Goal: Task Accomplishment & Management: Complete application form

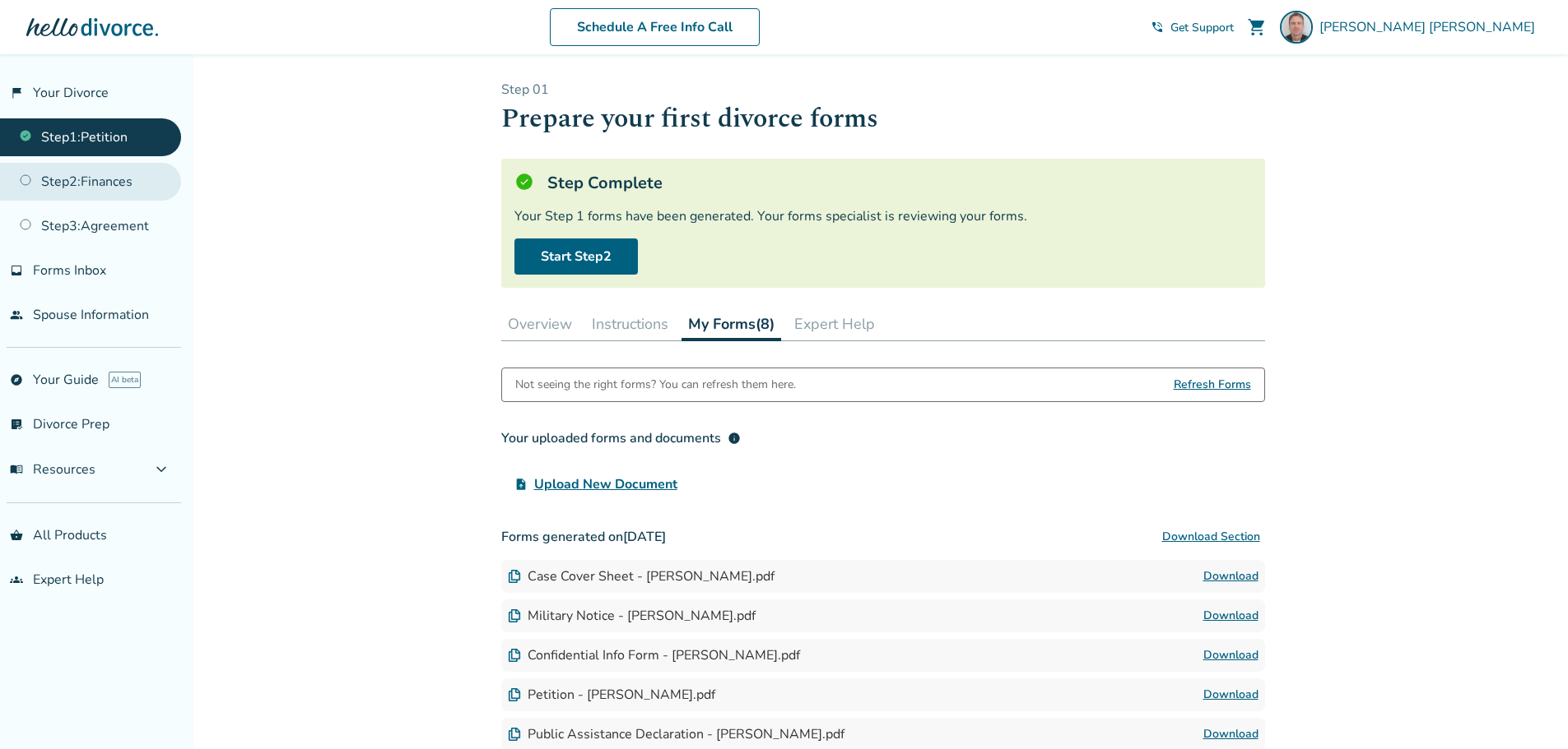
click at [73, 181] on link "Step 2 : Finances" at bounding box center [90, 181] width 181 height 37
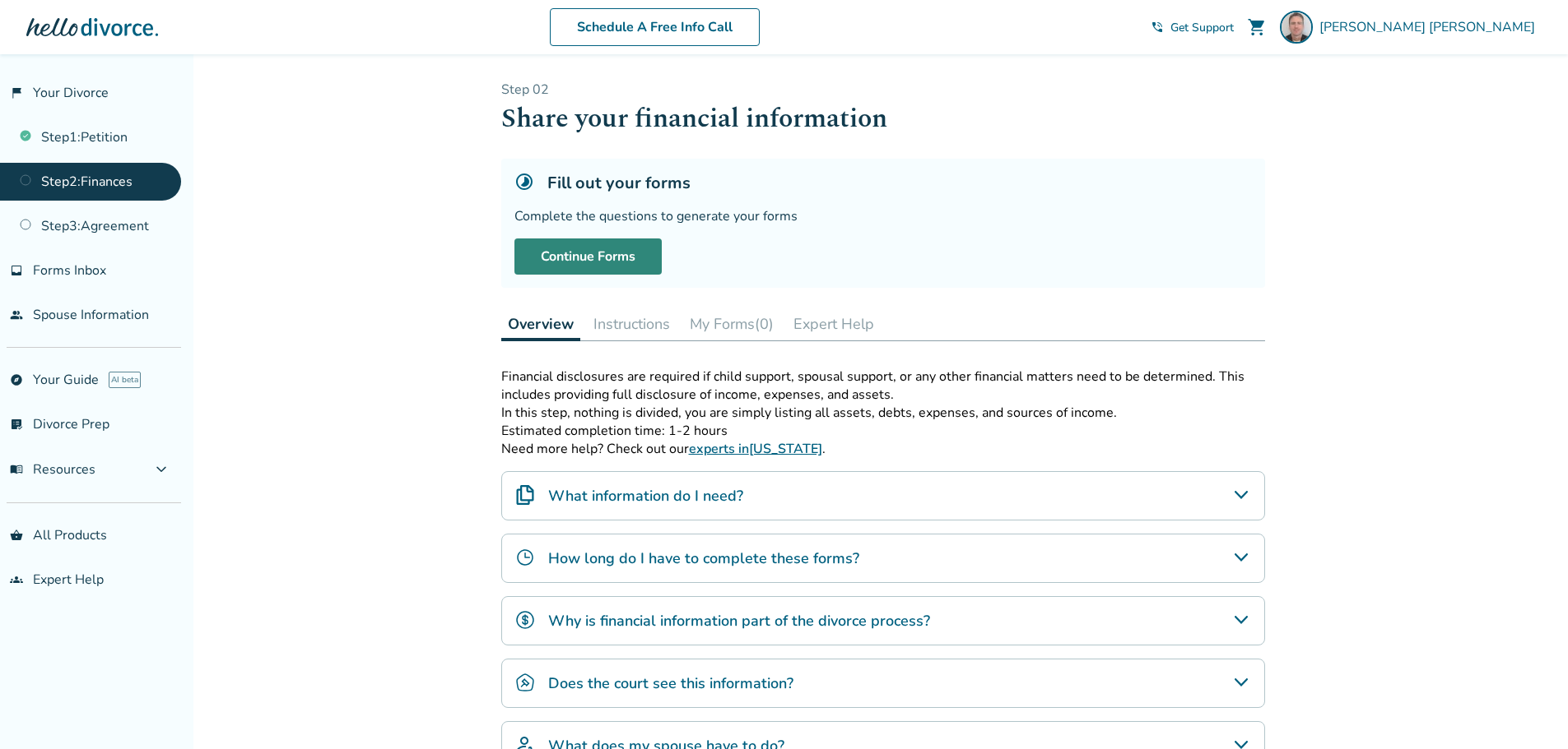
click at [598, 265] on link "Continue Forms" at bounding box center [588, 257] width 147 height 37
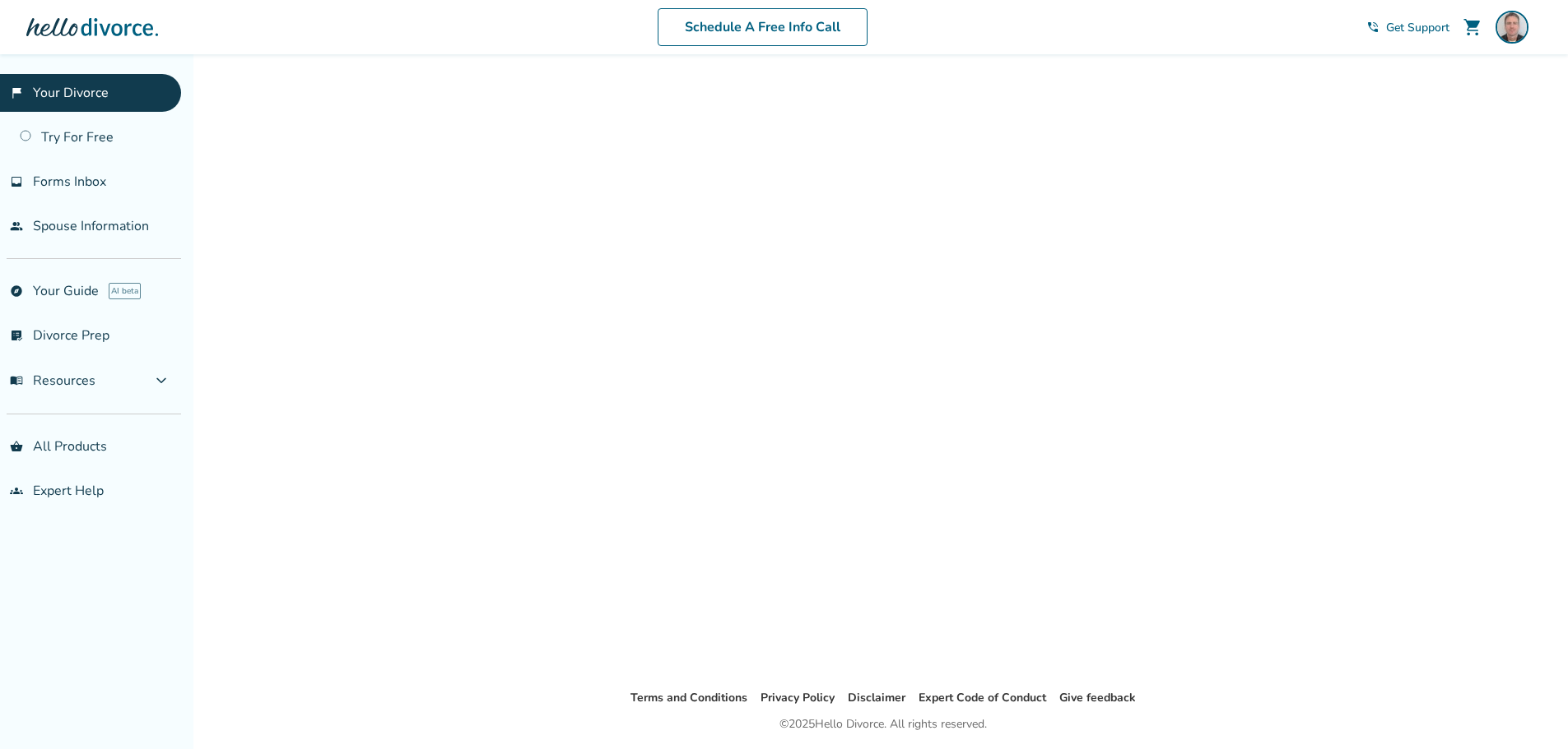
drag, startPoint x: 0, startPoint y: 0, endPoint x: 60, endPoint y: 93, distance: 110.7
click at [60, 93] on link "flag_2 Your Divorce" at bounding box center [90, 92] width 181 height 37
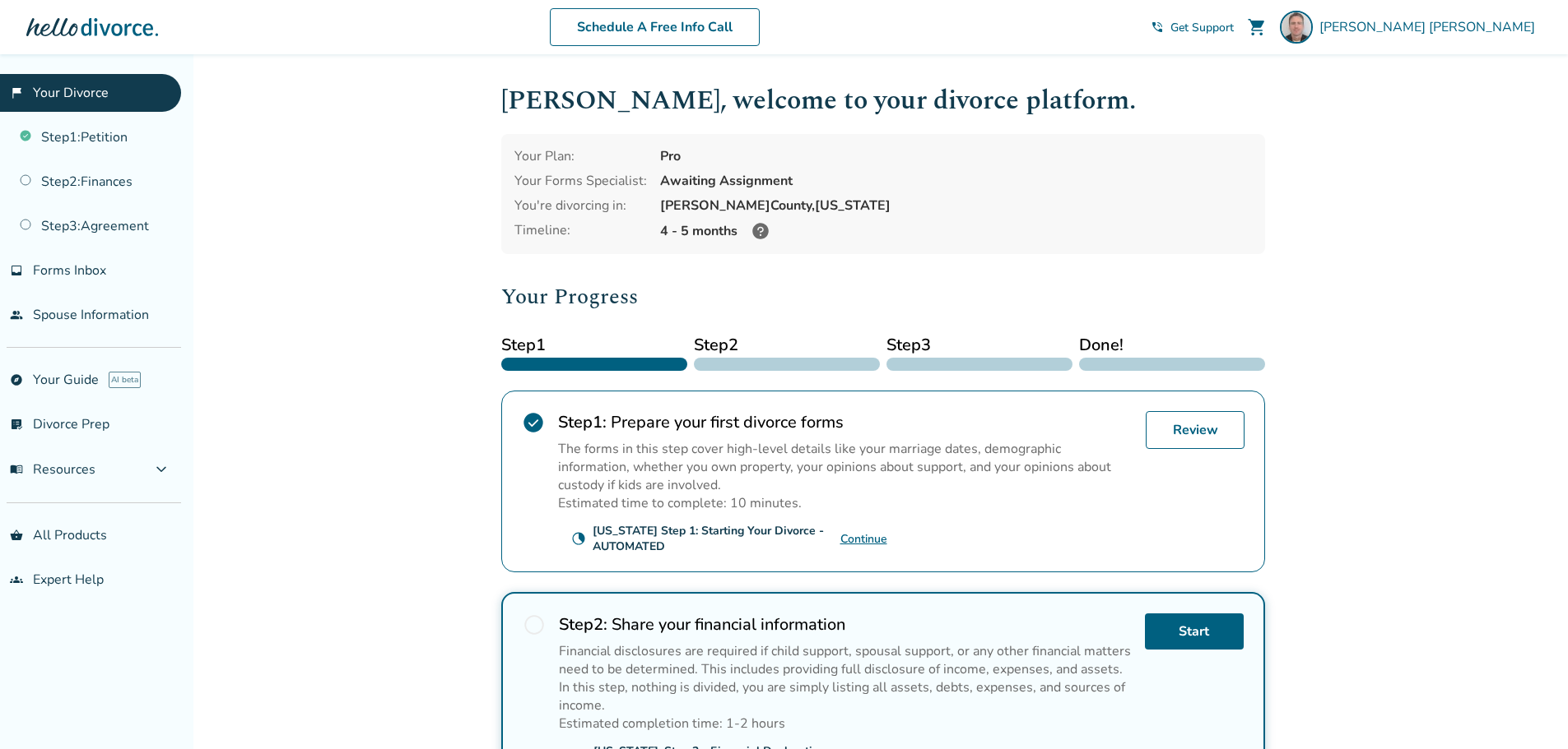
scroll to position [294, 0]
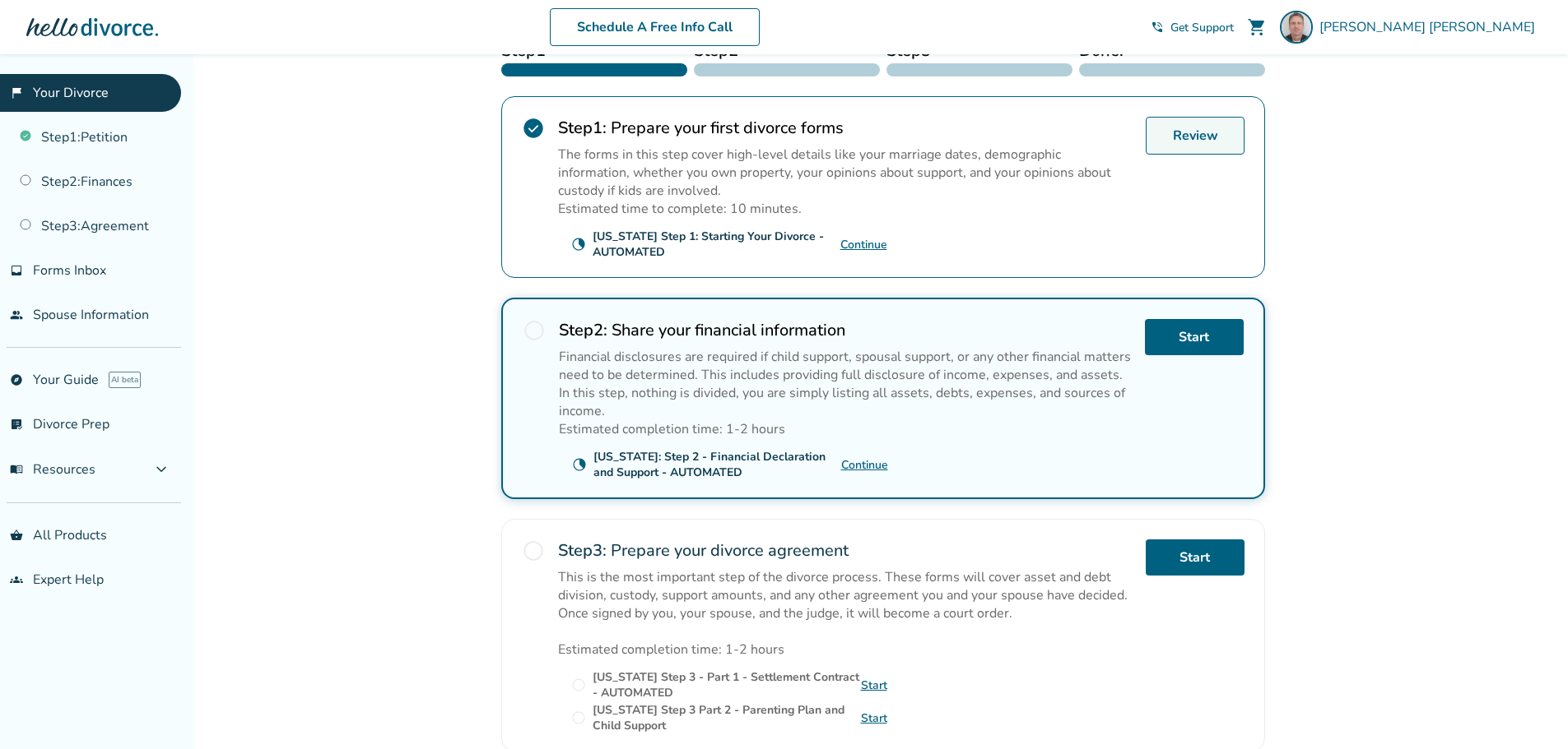
click at [1192, 139] on link "Review" at bounding box center [1195, 136] width 99 height 37
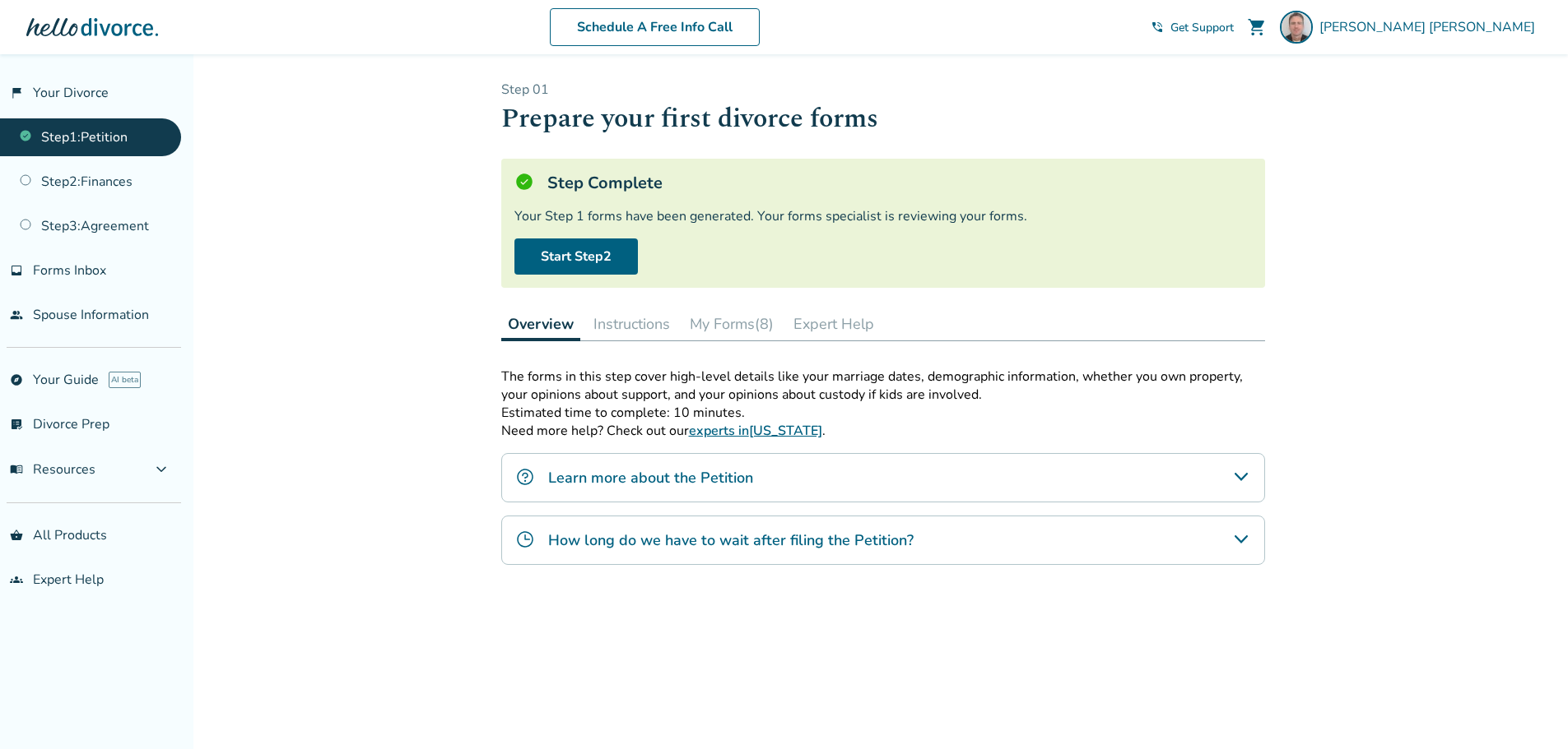
click at [746, 322] on button "My Forms (8)" at bounding box center [731, 324] width 97 height 33
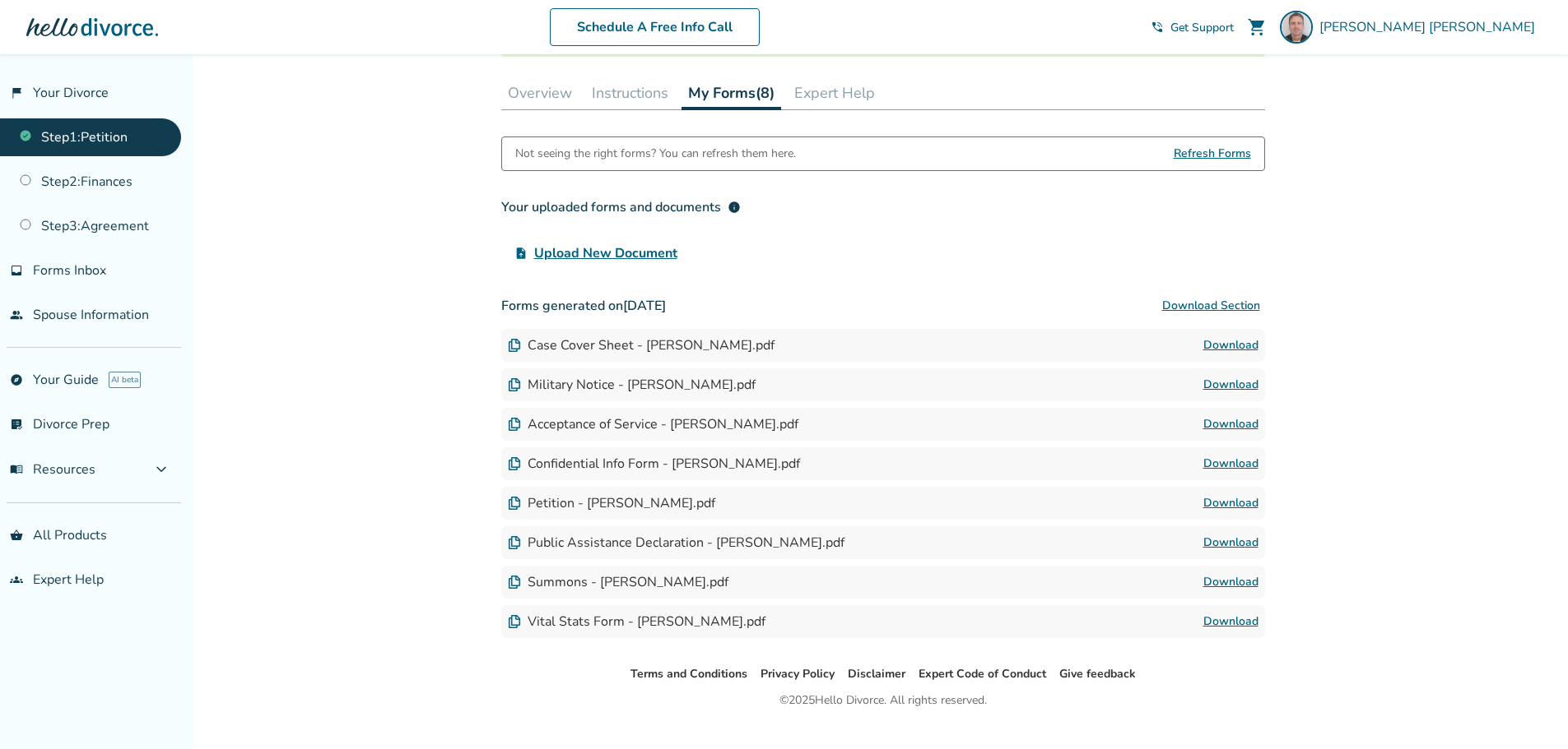
scroll to position [247, 0]
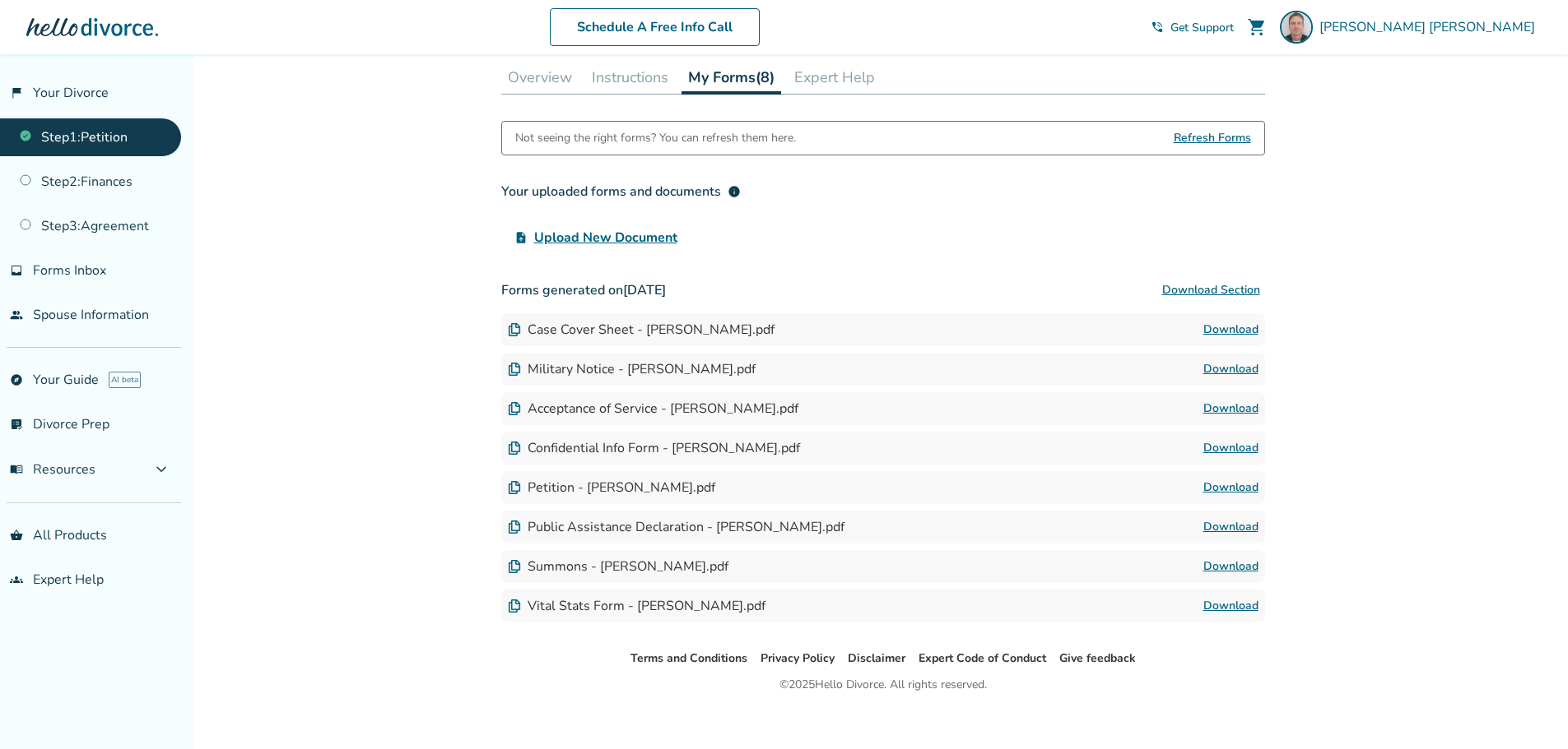
click at [1233, 489] on link "Download" at bounding box center [1230, 487] width 55 height 20
click at [69, 88] on link "flag_2 Your Divorce" at bounding box center [90, 92] width 181 height 37
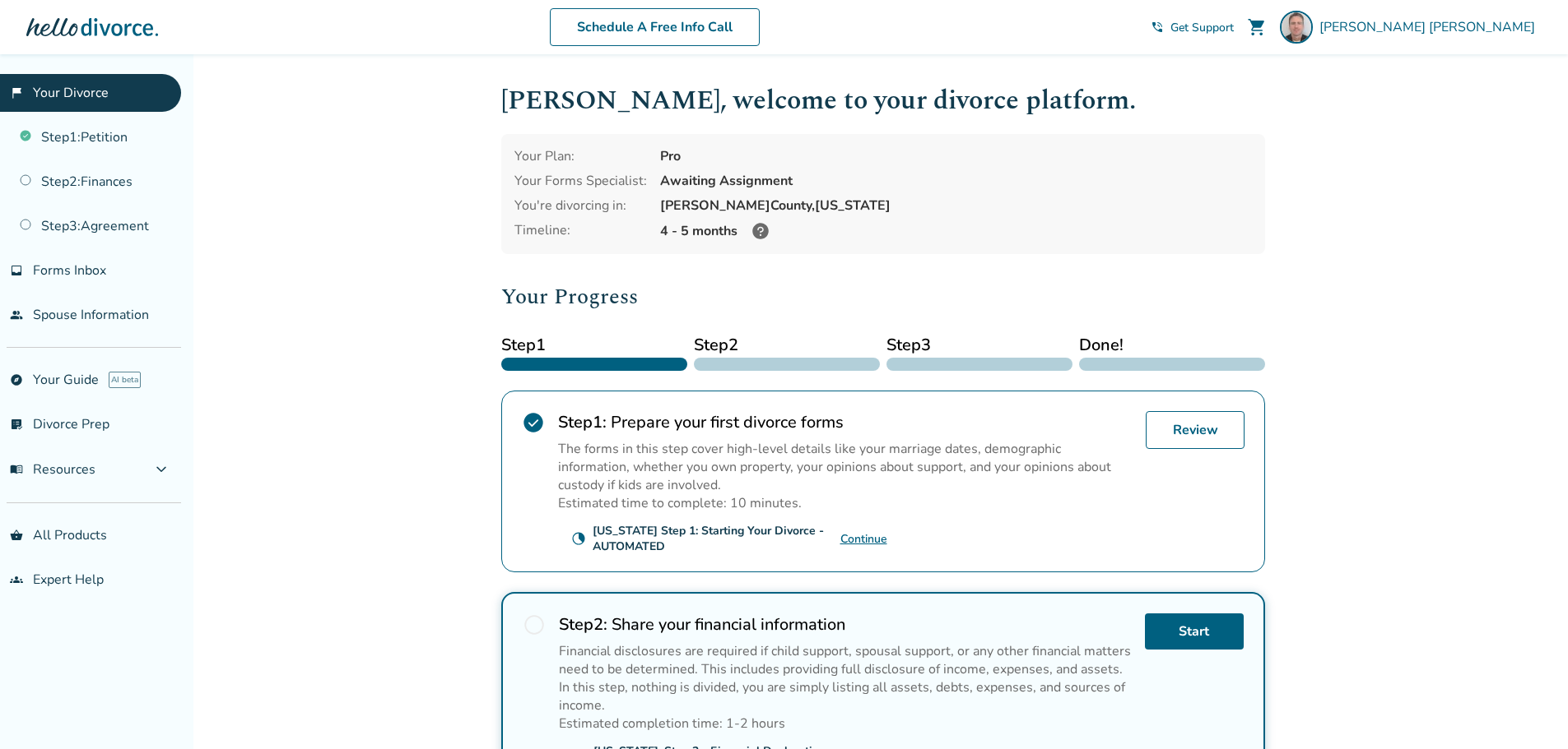
click at [753, 228] on icon at bounding box center [760, 231] width 16 height 16
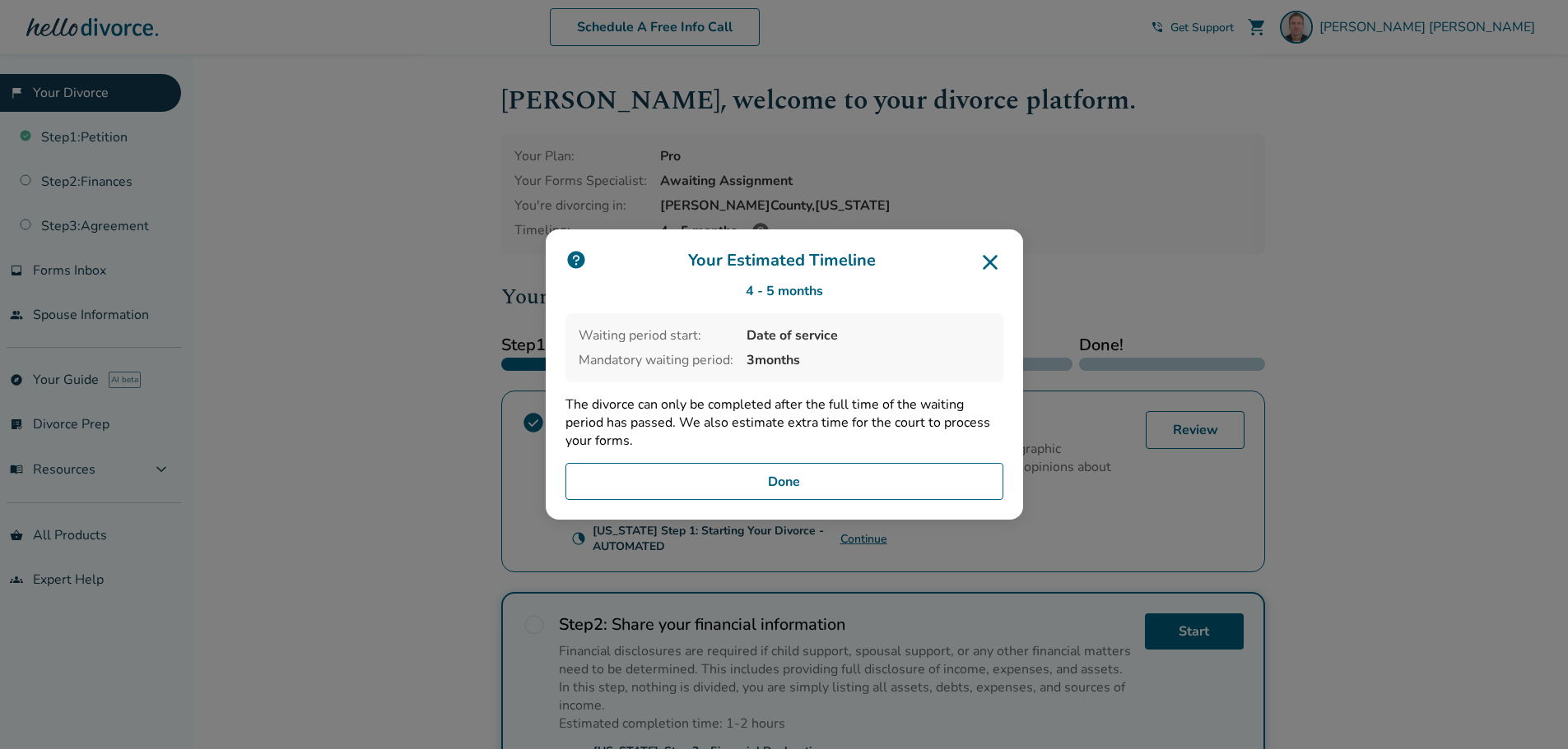
click at [998, 261] on icon at bounding box center [990, 262] width 14 height 14
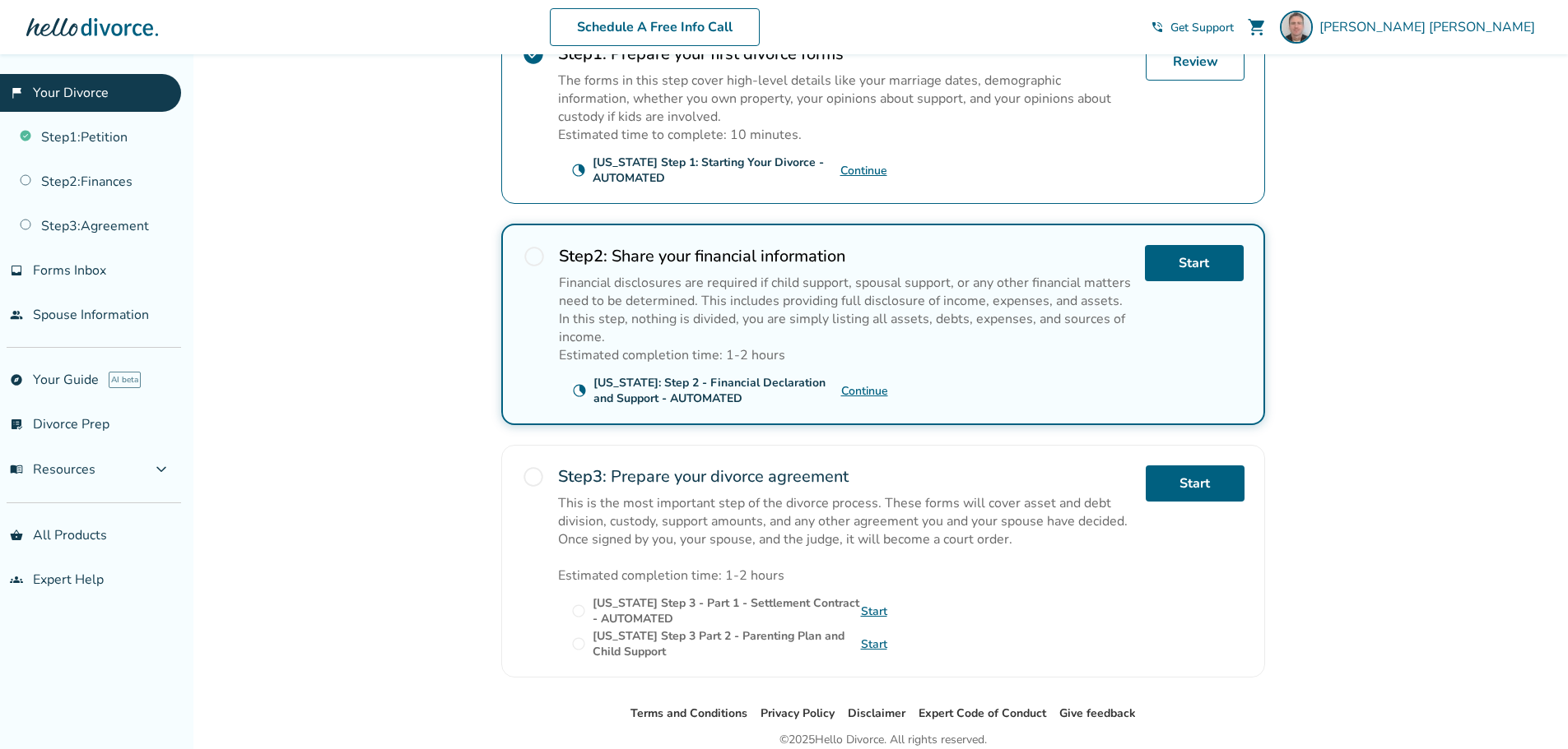
scroll to position [438, 0]
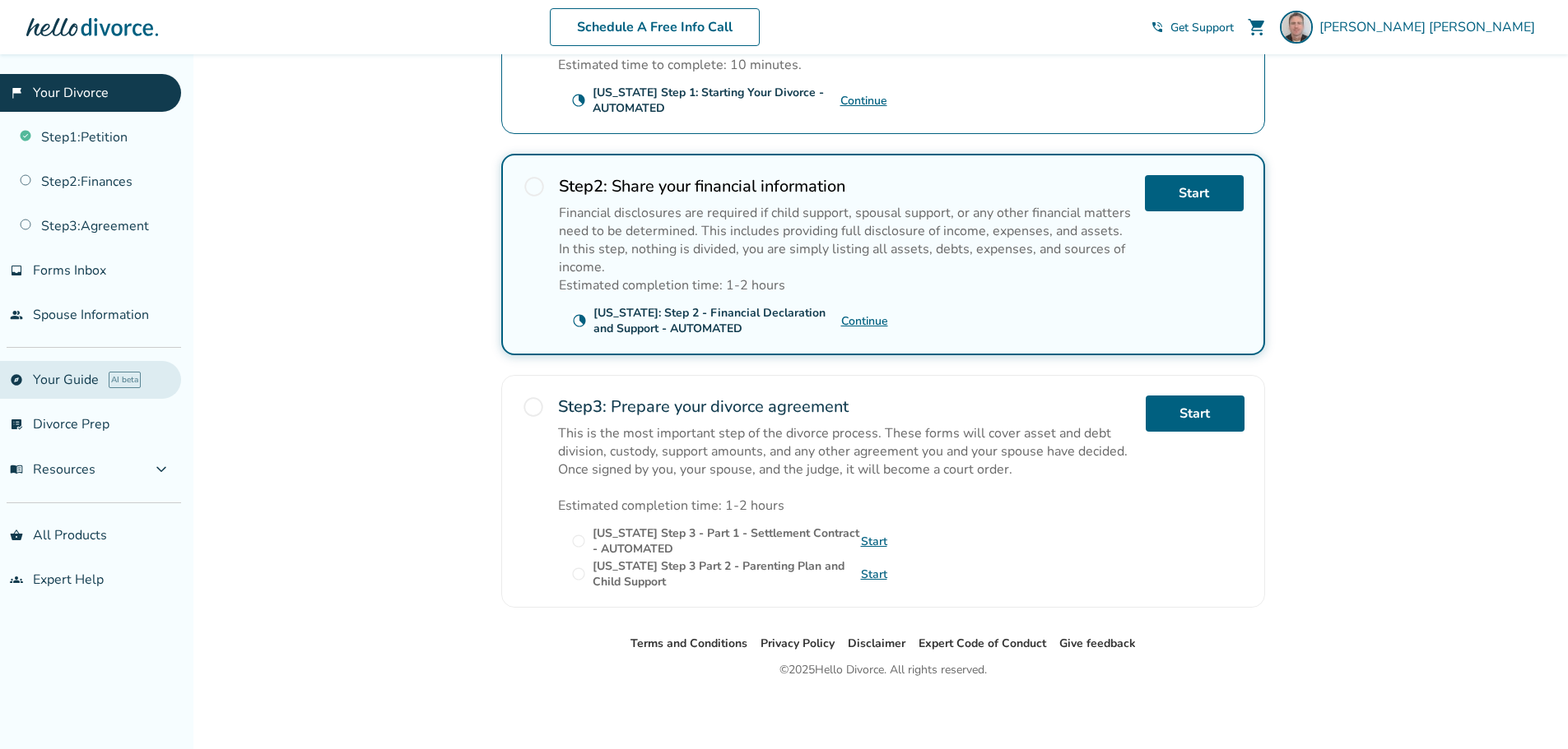
click at [79, 381] on link "explore Your Guide AI beta" at bounding box center [90, 380] width 181 height 37
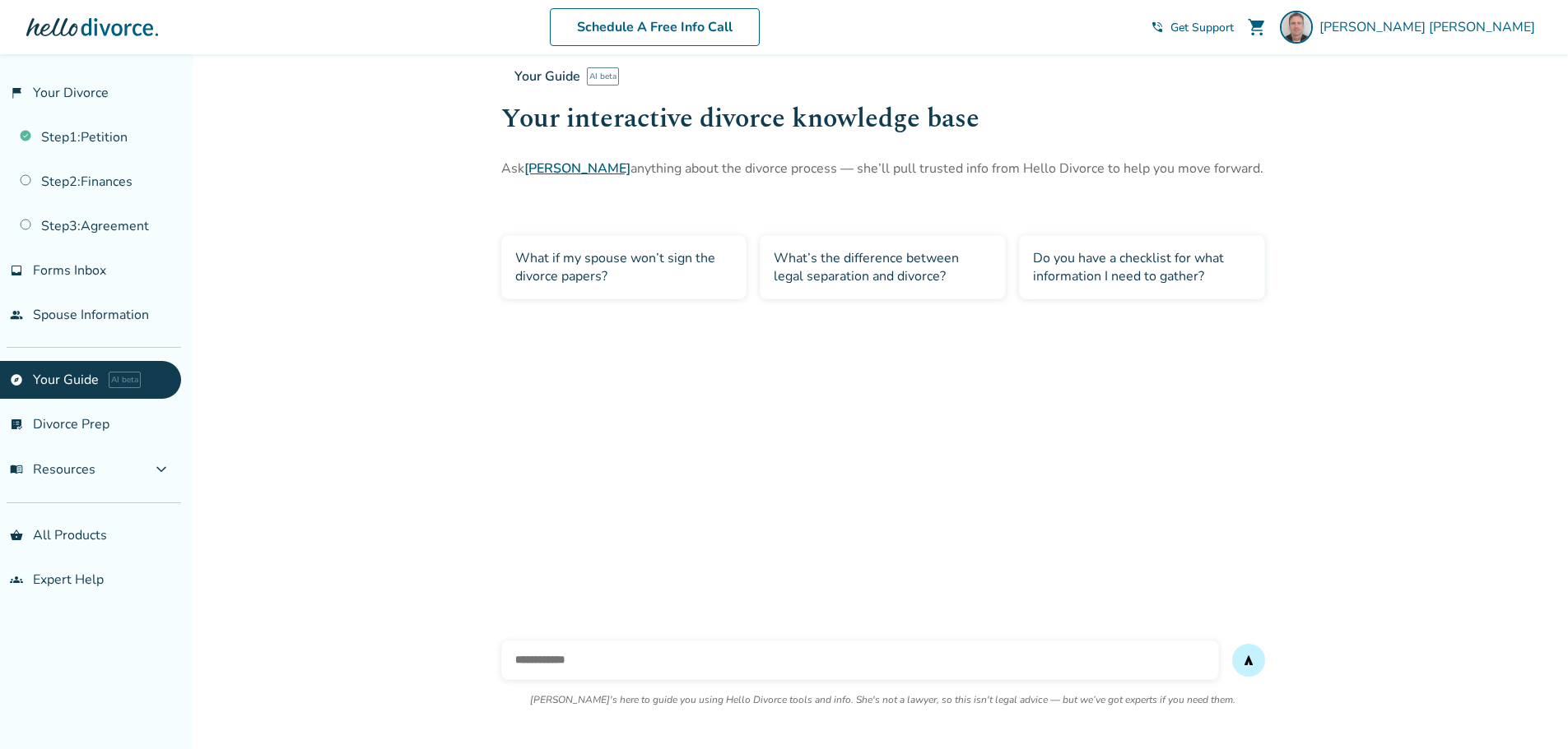
scroll to position [54, 0]
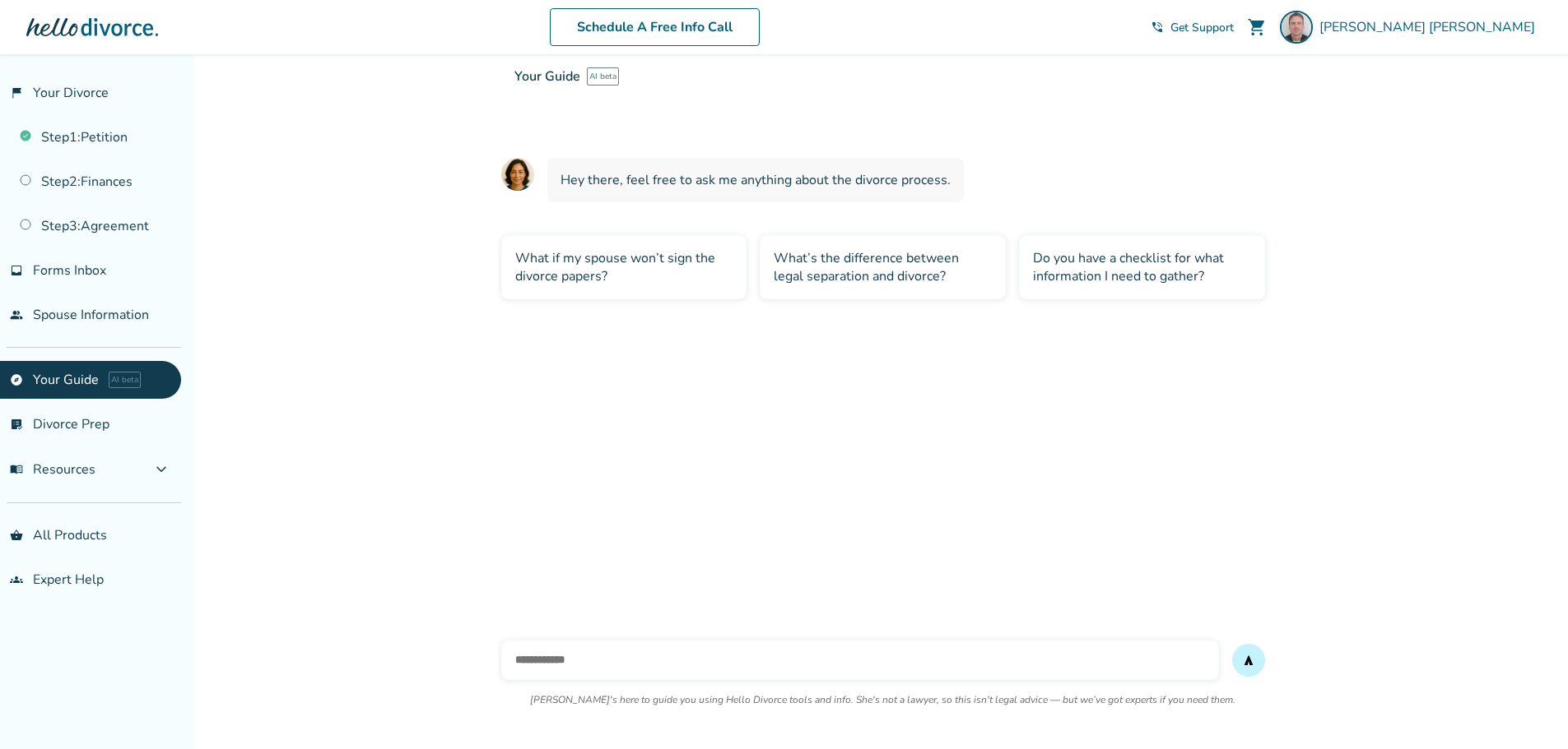
click at [1069, 276] on div "Do you have a checklist for what information I need to gather?" at bounding box center [1142, 267] width 246 height 64
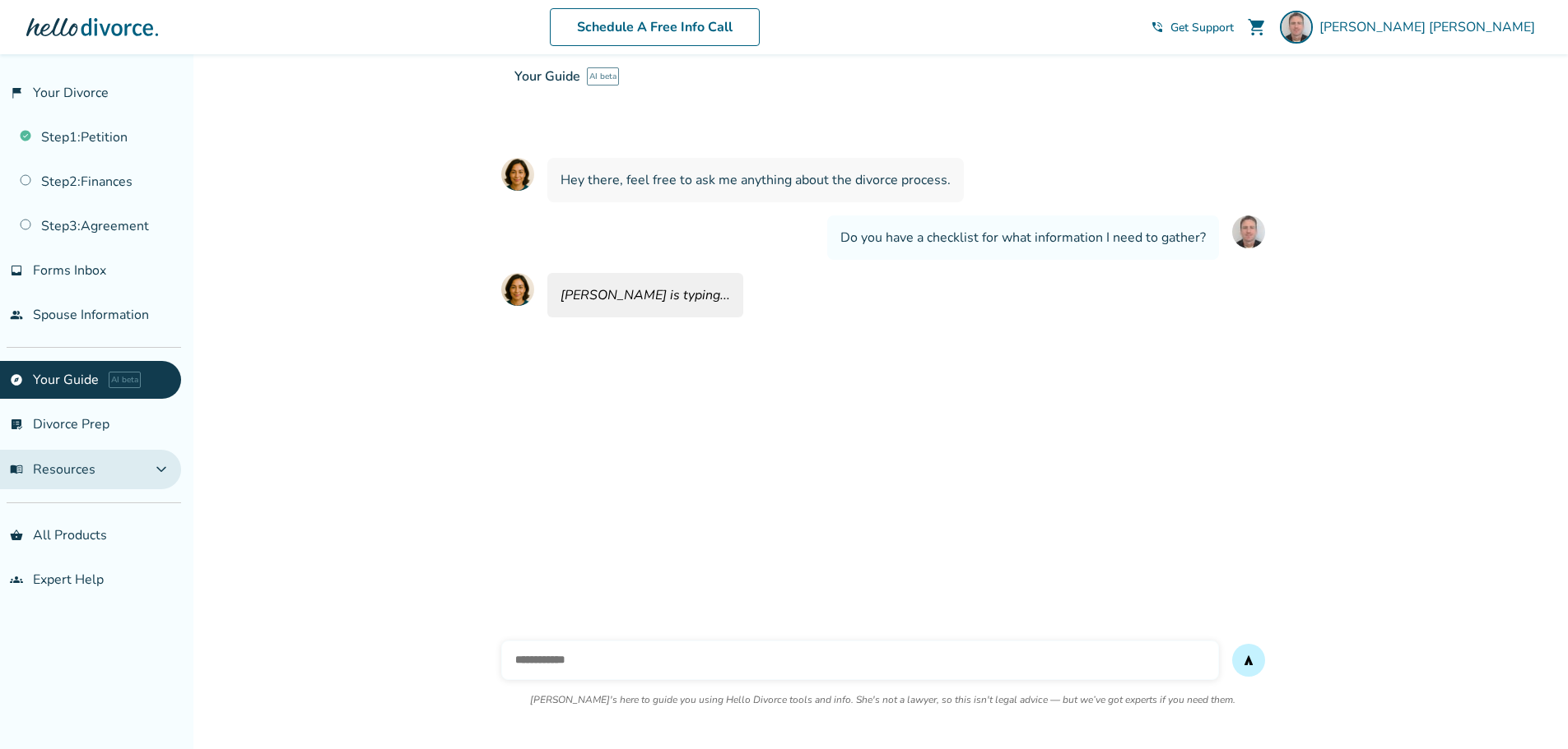
click at [117, 465] on button "menu_book Resources expand_more" at bounding box center [90, 469] width 181 height 39
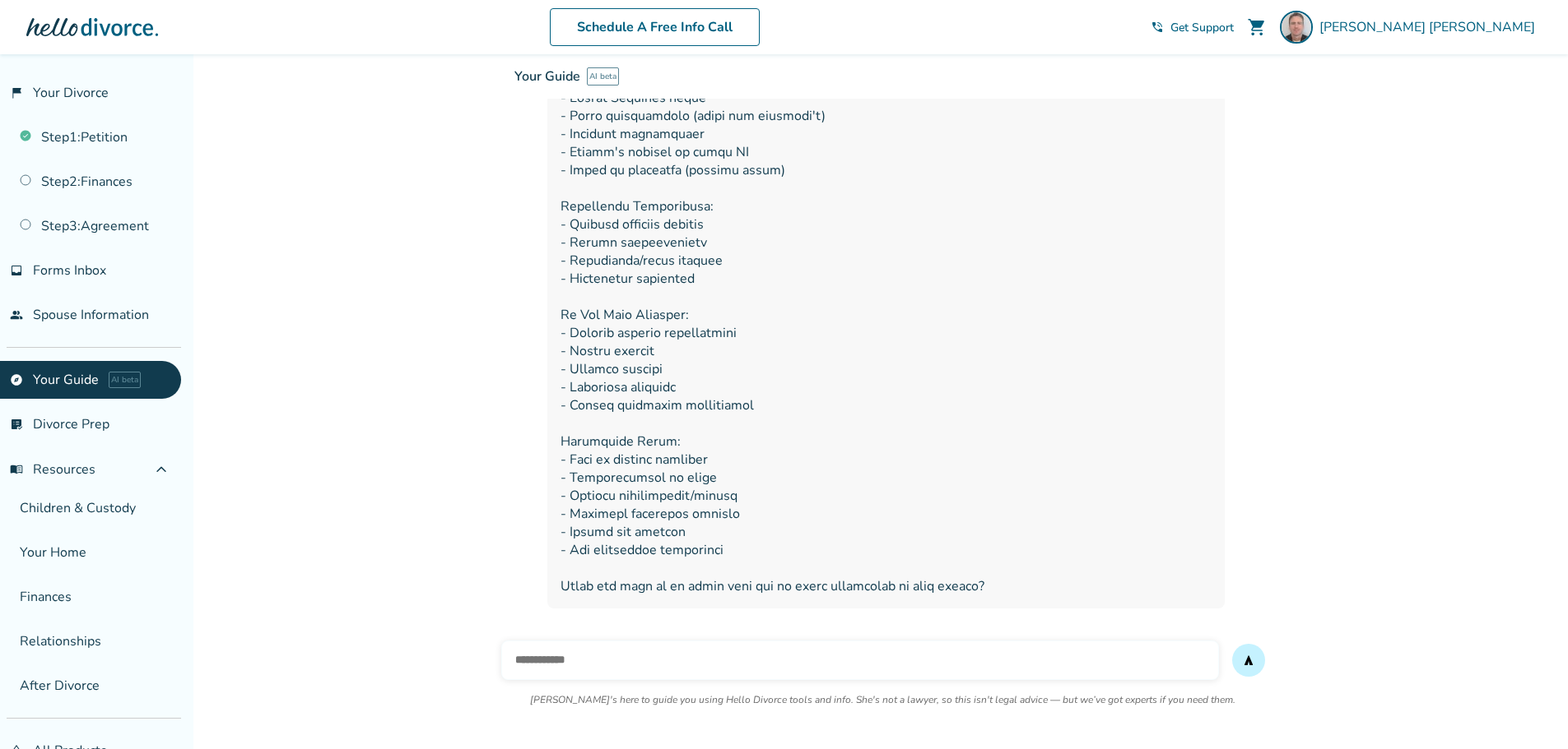
scroll to position [525, 0]
click at [303, 265] on div "Added to cart Your Guide AI beta Your interactive divorce knowledge base Ask [P…" at bounding box center [784, 139] width 1568 height 1220
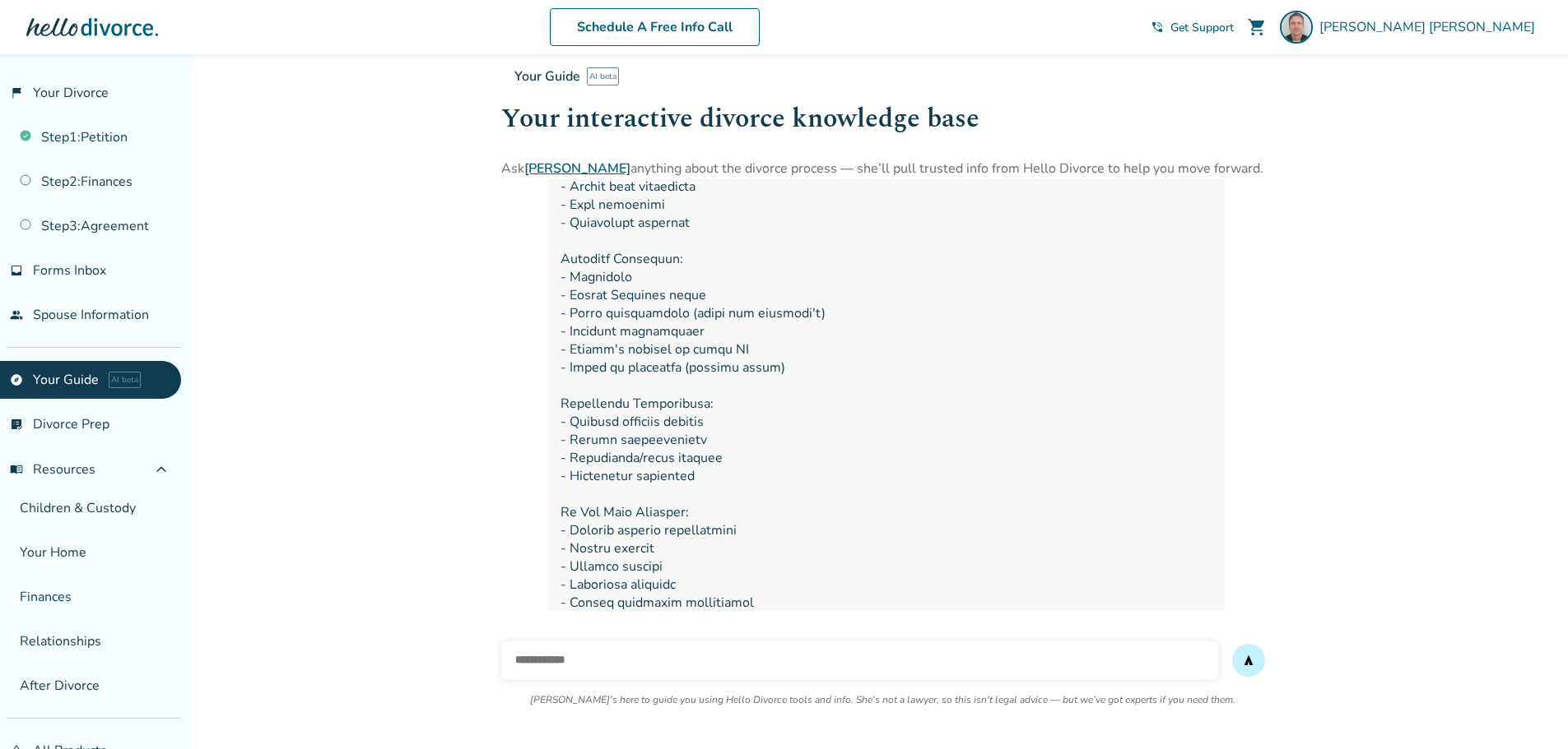
scroll to position [196, 0]
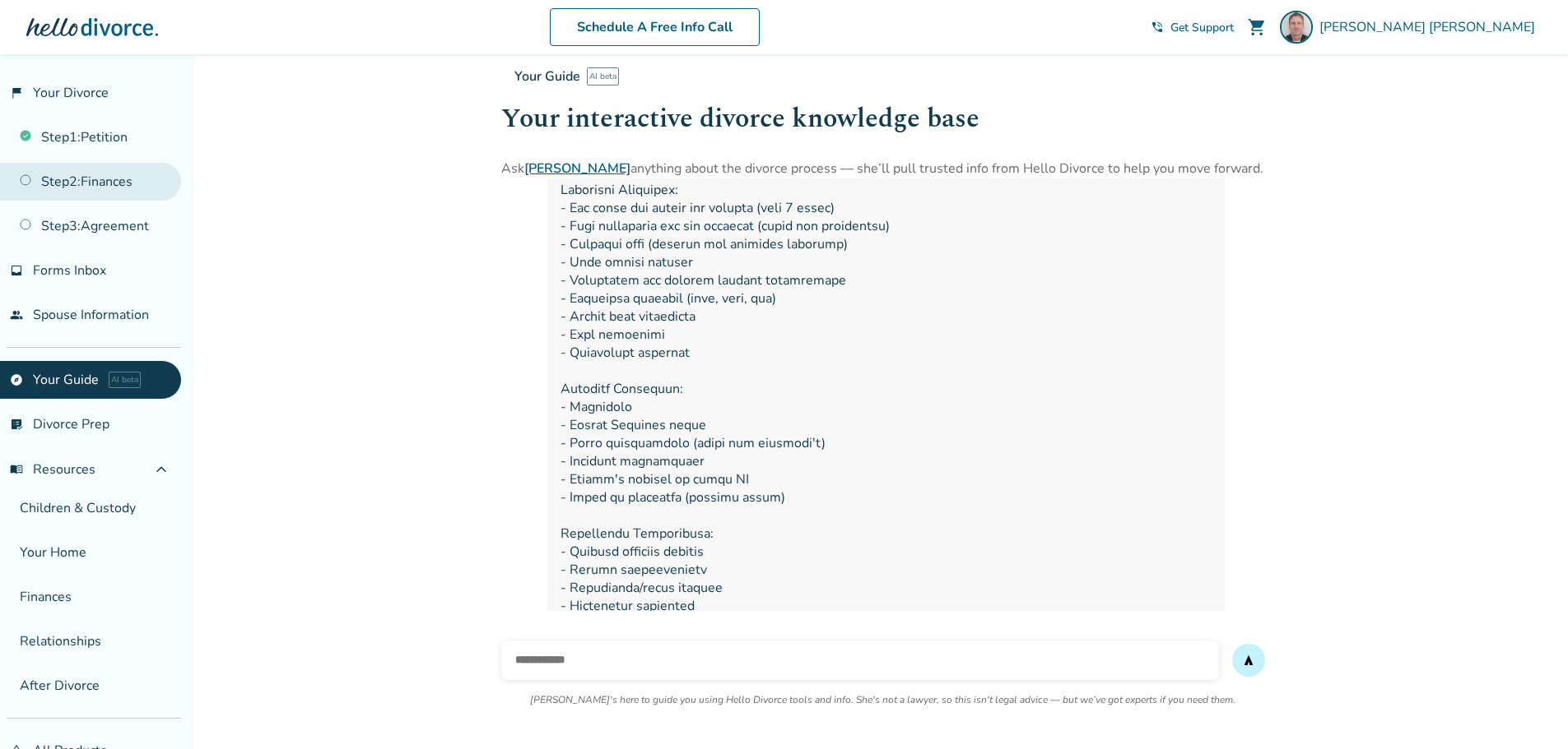
click at [93, 170] on link "Step 2 : Finances" at bounding box center [90, 181] width 181 height 37
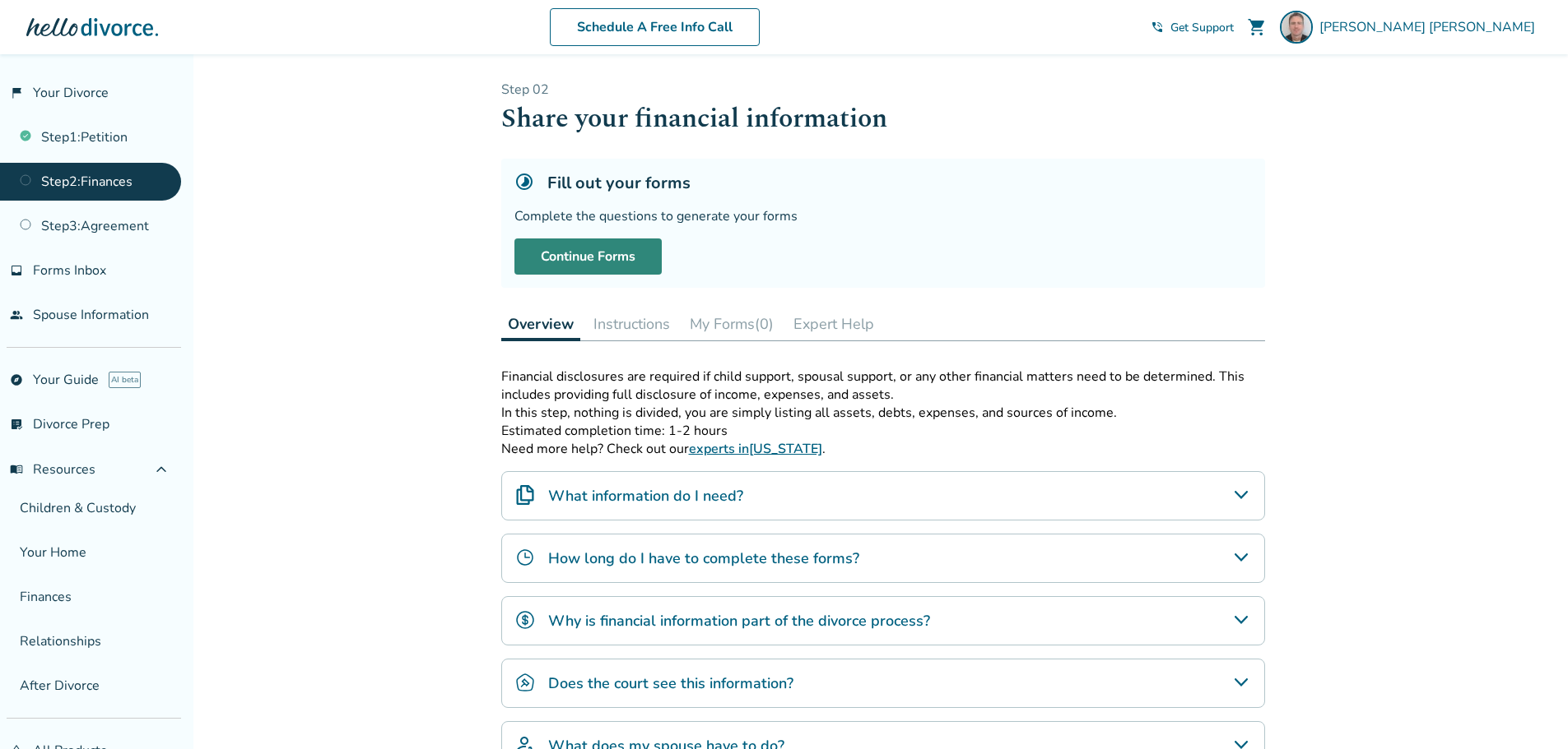
click at [604, 250] on link "Continue Forms" at bounding box center [588, 257] width 147 height 37
